Goal: Transaction & Acquisition: Purchase product/service

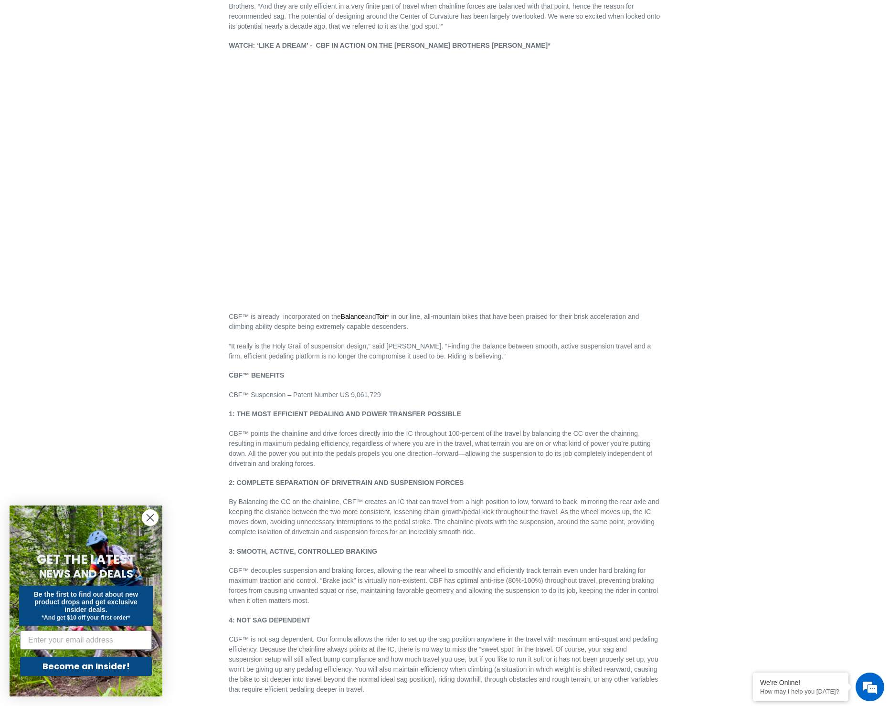
scroll to position [388, 0]
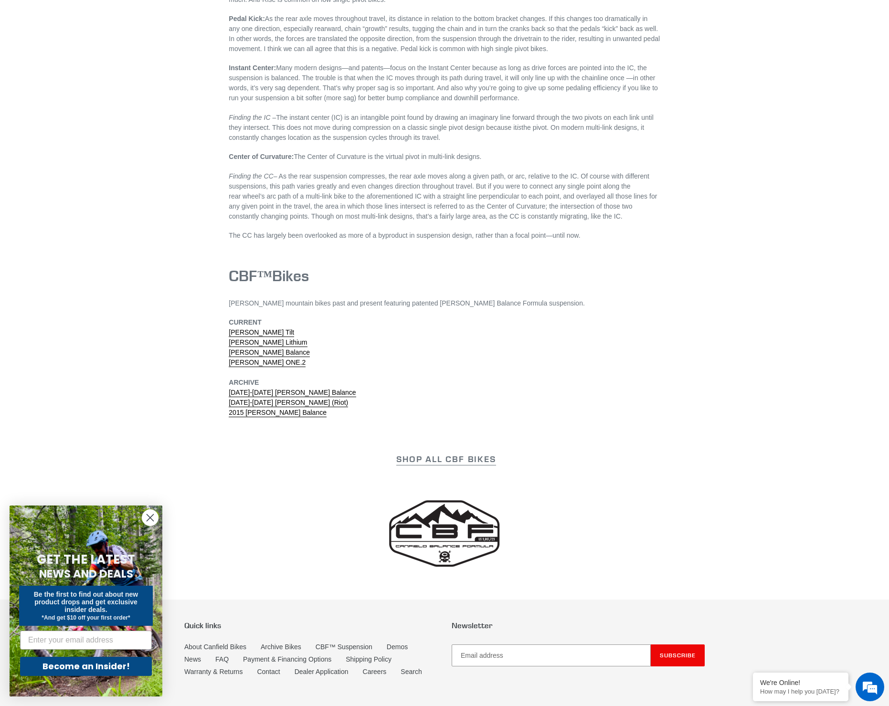
scroll to position [2830, 0]
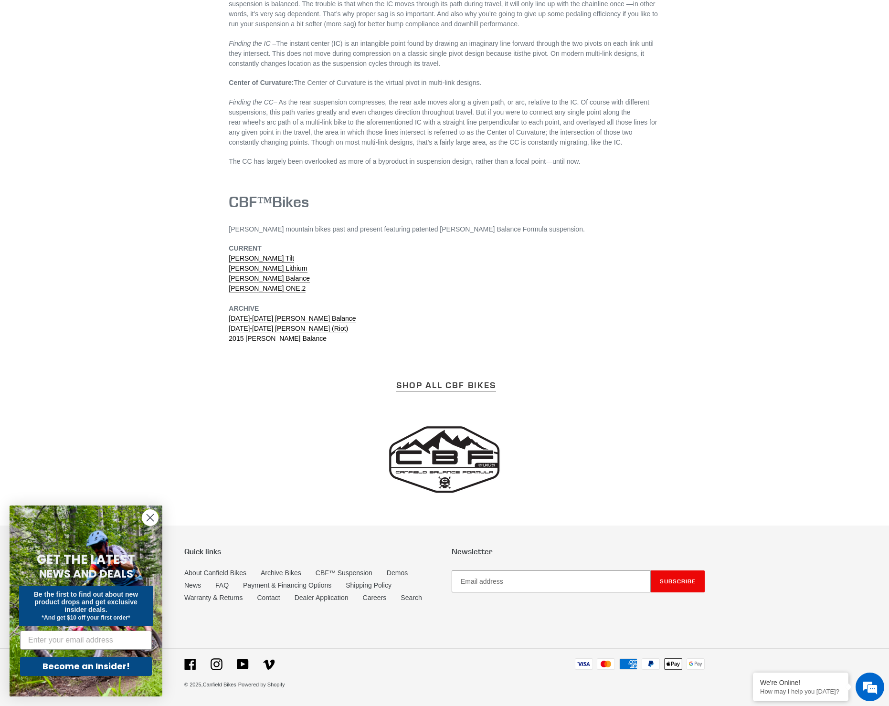
click at [406, 386] on link "SHOP ALL CBF BIKES" at bounding box center [445, 386] width 99 height 12
